Goal: Information Seeking & Learning: Check status

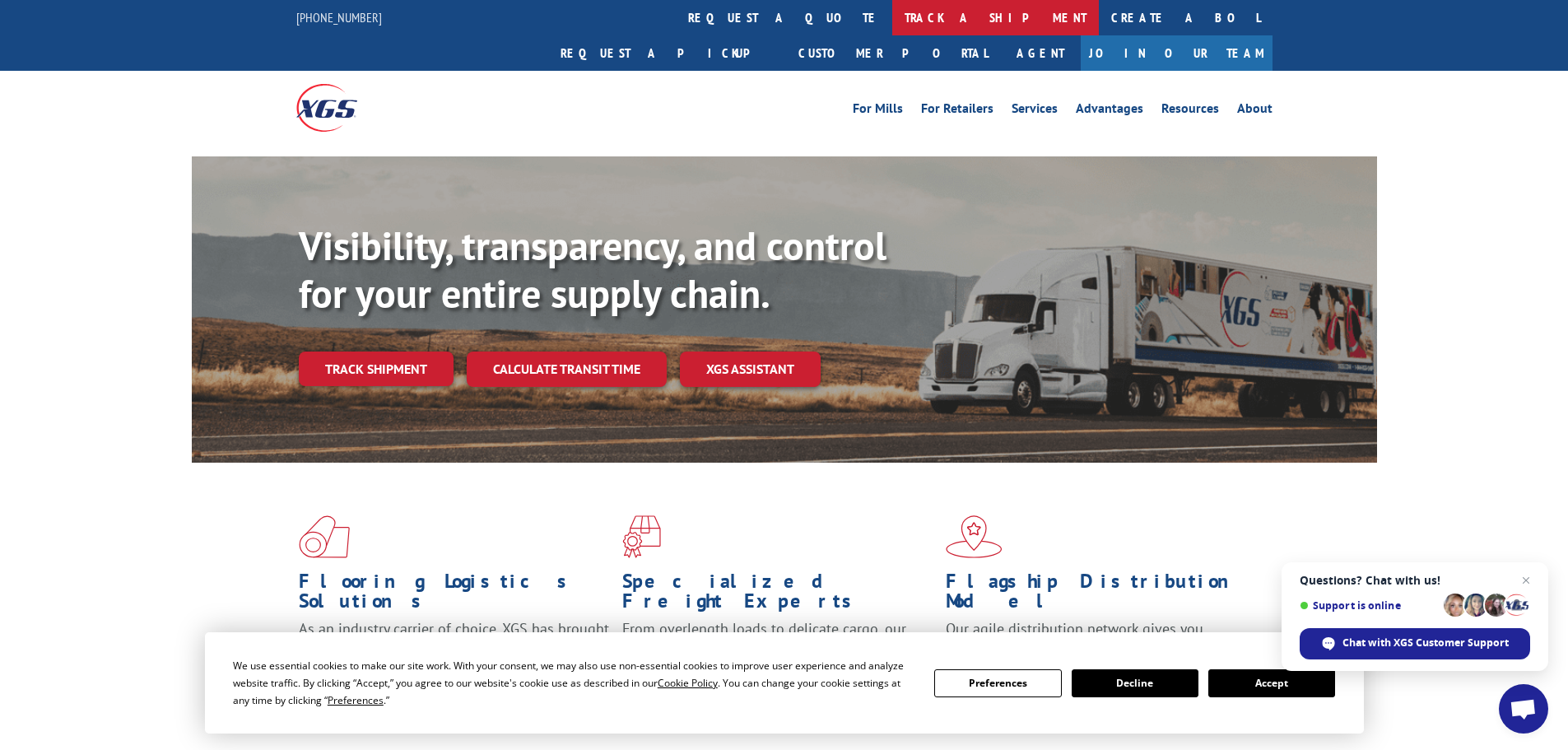
click at [893, 12] on link "track a shipment" at bounding box center [996, 18] width 207 height 35
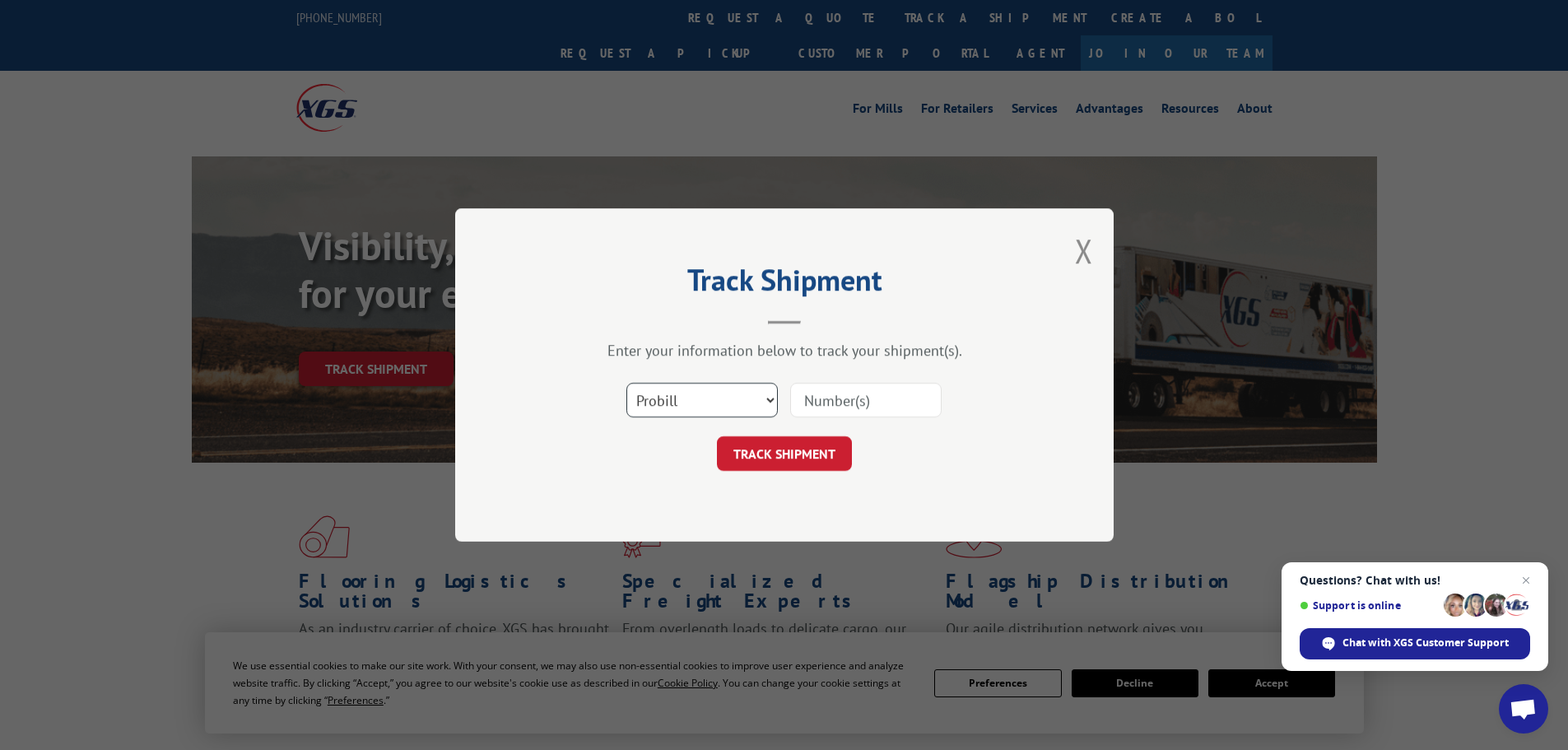
click at [675, 399] on select "Select category... Probill BOL PO" at bounding box center [702, 399] width 151 height 34
select select "bol"
click at [626, 383] on select "Select category... Probill BOL PO" at bounding box center [702, 399] width 151 height 34
click at [810, 401] on input at bounding box center [866, 399] width 151 height 34
paste input "5606167"
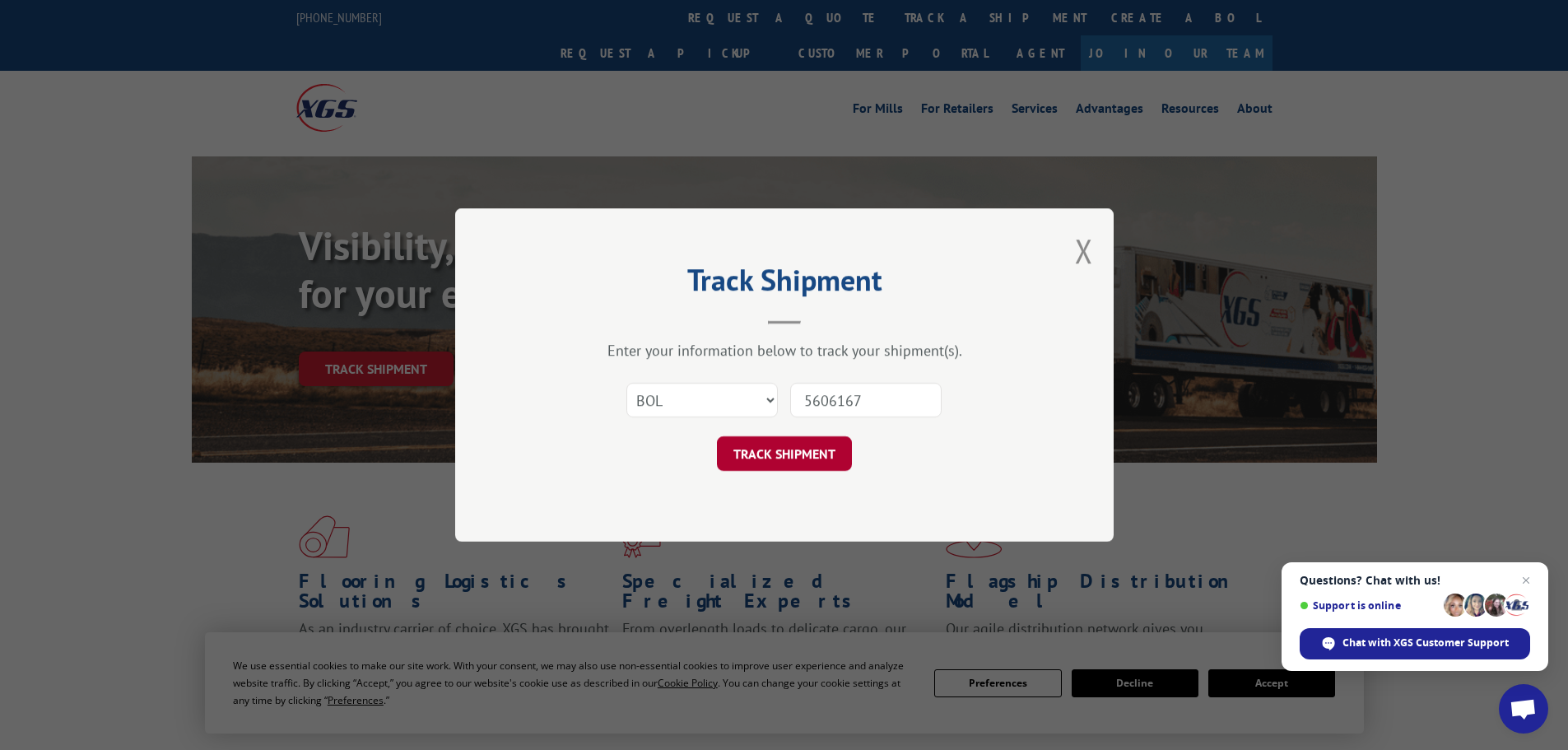
type input "5606167"
click at [803, 453] on button "TRACK SHIPMENT" at bounding box center [784, 453] width 135 height 34
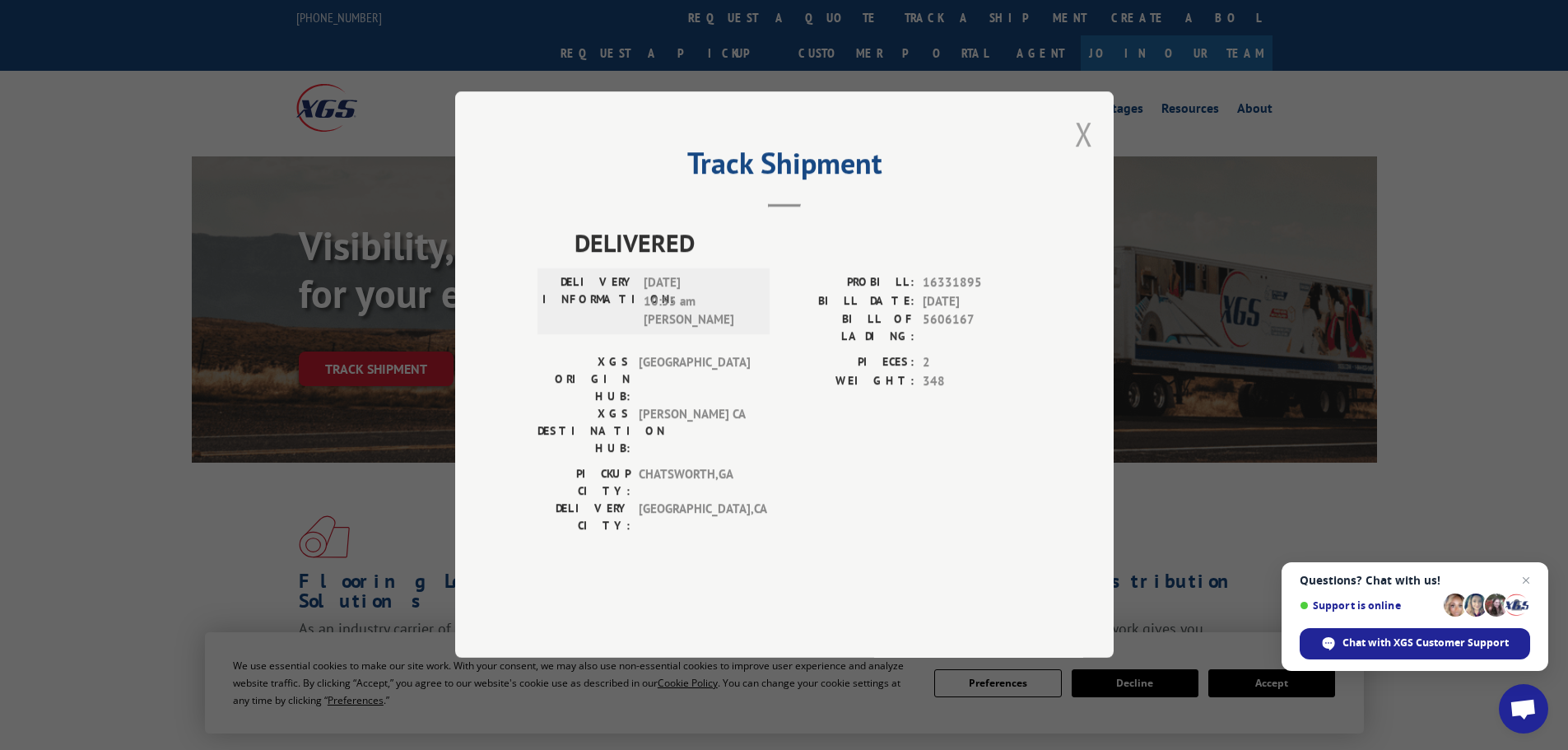
click at [1084, 156] on button "Close modal" at bounding box center [1085, 133] width 18 height 43
